Goal: Find specific page/section

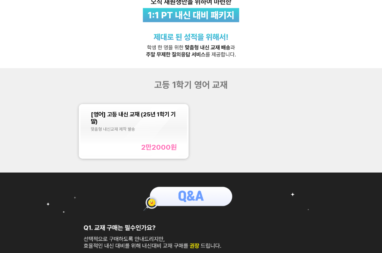
scroll to position [66, 0]
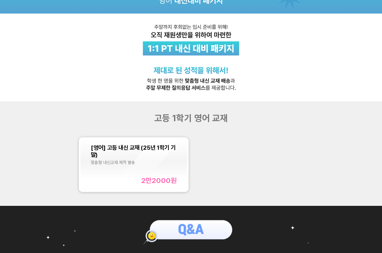
click at [175, 115] on span "고등 1학기 영어 교재" at bounding box center [191, 117] width 74 height 11
drag, startPoint x: 152, startPoint y: 118, endPoint x: 251, endPoint y: 119, distance: 99.0
click at [251, 119] on div "고등 1학기 영어 교재" at bounding box center [191, 117] width 153 height 11
copy span "고등 1학기 영어 교재"
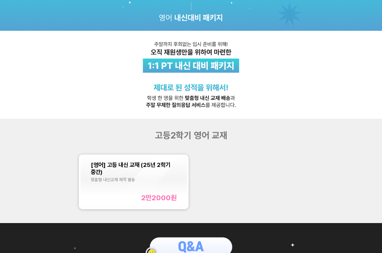
scroll to position [49, 0]
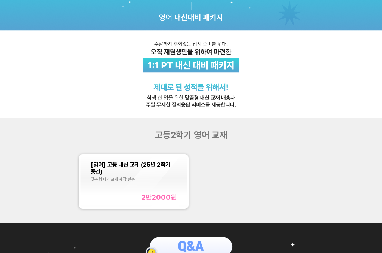
click at [171, 133] on span "고등2학기 영어 교재" at bounding box center [191, 134] width 73 height 11
drag, startPoint x: 153, startPoint y: 133, endPoint x: 234, endPoint y: 137, distance: 80.8
click at [234, 138] on div "고등2학기 영어 교재" at bounding box center [191, 134] width 153 height 11
copy span "고등2학기 영어 교재"
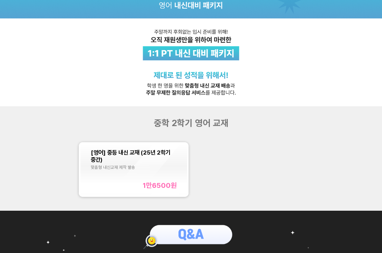
scroll to position [66, 0]
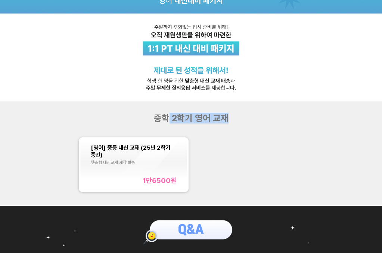
drag, startPoint x: 166, startPoint y: 120, endPoint x: 230, endPoint y: 119, distance: 64.3
click at [230, 119] on div "중학 2학기 영어 교재" at bounding box center [191, 117] width 153 height 11
click at [231, 119] on div "중학 2학기 영어 교재" at bounding box center [191, 117] width 153 height 11
drag, startPoint x: 159, startPoint y: 118, endPoint x: 233, endPoint y: 117, distance: 73.6
click at [233, 118] on div "중학 2학기 영어 교재" at bounding box center [191, 117] width 153 height 11
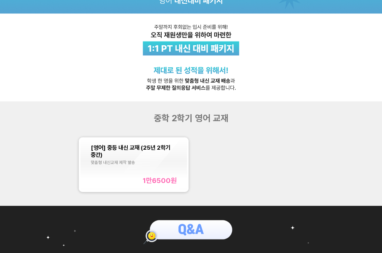
drag, startPoint x: 203, startPoint y: 131, endPoint x: 169, endPoint y: 131, distance: 34.0
click at [200, 131] on div "중학 2학기 영어 교재 [영어] 중등 내신 교재 (25년 2학기 중간) 맞춤형 내신교재 제작 발송 1만6500 원" at bounding box center [191, 153] width 382 height 104
drag, startPoint x: 155, startPoint y: 117, endPoint x: 243, endPoint y: 118, distance: 87.5
click at [243, 118] on div "중학 2학기 영어 교재" at bounding box center [191, 117] width 153 height 11
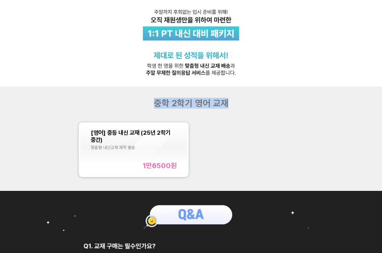
scroll to position [90, 0]
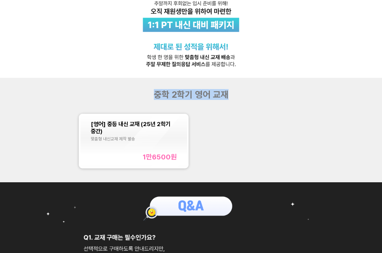
click at [160, 89] on span "중학 2학기 영어 교재" at bounding box center [191, 94] width 75 height 11
drag, startPoint x: 170, startPoint y: 94, endPoint x: 149, endPoint y: 93, distance: 20.9
click at [150, 93] on div "중학 2학기 영어 교재" at bounding box center [191, 94] width 153 height 11
click at [166, 96] on span "중학 2학기 영어 교재" at bounding box center [191, 94] width 75 height 11
drag, startPoint x: 157, startPoint y: 96, endPoint x: 247, endPoint y: 96, distance: 90.1
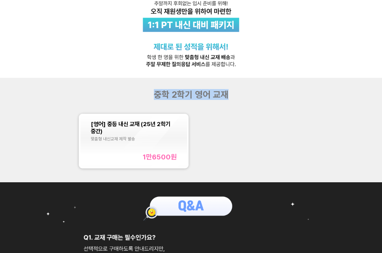
click at [247, 96] on div "중학 2학기 영어 교재" at bounding box center [191, 94] width 153 height 11
click at [191, 98] on span "중학 2학기 영어 교재" at bounding box center [191, 94] width 75 height 11
drag, startPoint x: 155, startPoint y: 95, endPoint x: 252, endPoint y: 92, distance: 97.2
click at [252, 92] on div "중학 2학기 영어 교재" at bounding box center [191, 94] width 153 height 11
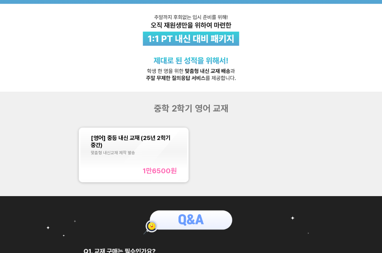
scroll to position [77, 0]
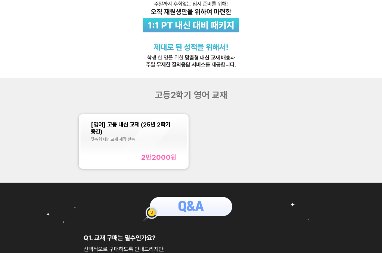
scroll to position [107, 0]
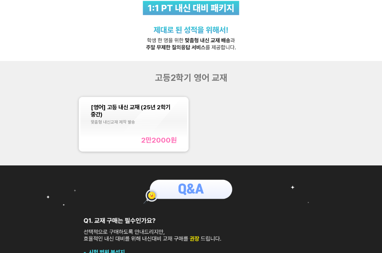
click at [164, 78] on span "고등2학기 영어 교재" at bounding box center [191, 77] width 73 height 11
drag, startPoint x: 154, startPoint y: 78, endPoint x: 249, endPoint y: 78, distance: 94.2
click at [249, 78] on div "고등2학기 영어 교재" at bounding box center [191, 77] width 153 height 11
click at [229, 79] on div "고등2학기 영어 교재" at bounding box center [191, 77] width 153 height 11
drag, startPoint x: 231, startPoint y: 79, endPoint x: 136, endPoint y: 79, distance: 94.2
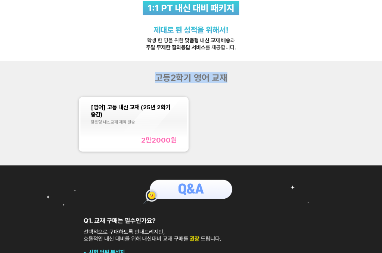
click at [129, 79] on div "고등2학기 영어 교재" at bounding box center [191, 77] width 153 height 11
click at [179, 78] on span "고등2학기 영어 교재" at bounding box center [191, 77] width 73 height 11
click at [172, 75] on span "고등2학기 영어 교재" at bounding box center [191, 77] width 73 height 11
click at [173, 78] on span "고등2학기 영어 교재" at bounding box center [191, 77] width 73 height 11
click at [171, 76] on span "고등2학기 영어 교재" at bounding box center [191, 77] width 73 height 11
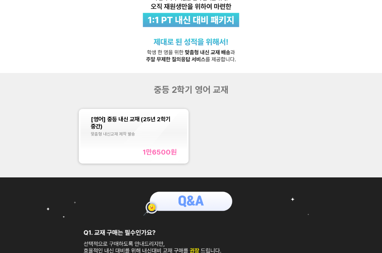
scroll to position [106, 0]
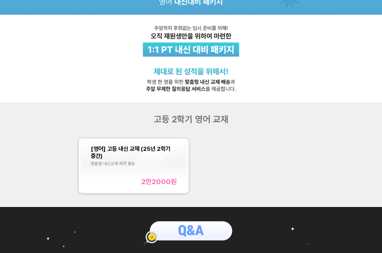
scroll to position [183, 0]
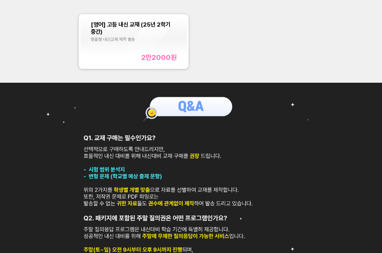
scroll to position [200, 0]
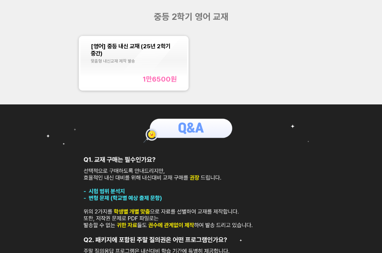
scroll to position [169, 0]
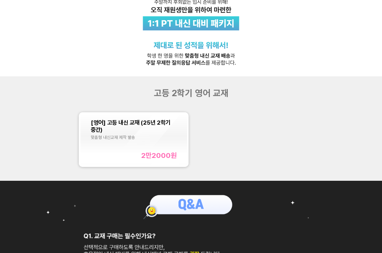
scroll to position [92, 0]
